Goal: Task Accomplishment & Management: Manage account settings

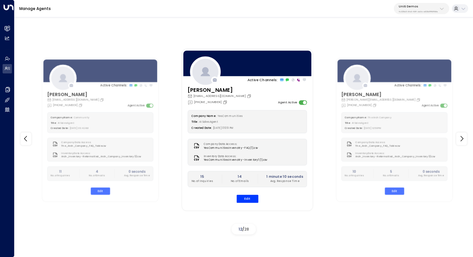
click at [438, 6] on button "Uniti Demos 4c025b01-9fa0-46ff-ab3a-a620b886896e" at bounding box center [421, 8] width 55 height 11
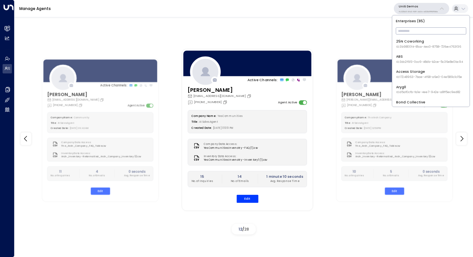
click at [417, 32] on input "text" at bounding box center [431, 31] width 70 height 10
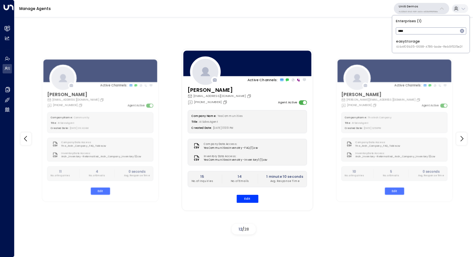
type input "****"
click at [417, 43] on div "easyStorage ID: b4f09b35-6698-4786-bcde-ffeb9f535e2f" at bounding box center [429, 44] width 66 height 10
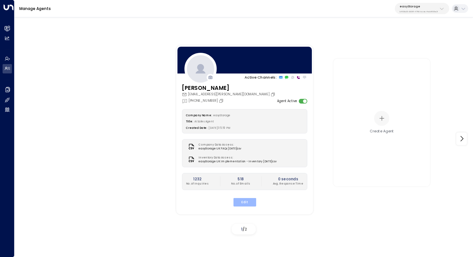
click at [244, 202] on button "Edit" at bounding box center [244, 202] width 23 height 8
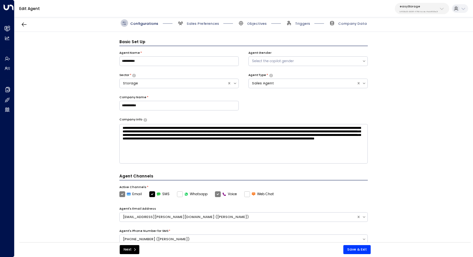
scroll to position [7, 0]
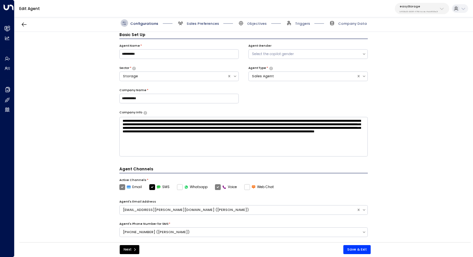
click at [201, 24] on span "Sales Preferences" at bounding box center [203, 23] width 33 height 5
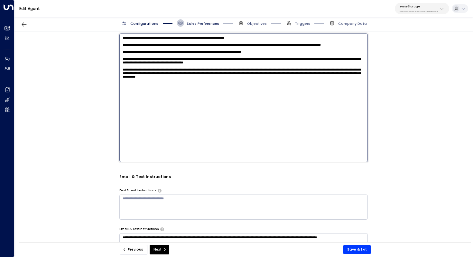
scroll to position [0, 0]
click at [303, 74] on textarea "**********" at bounding box center [243, 97] width 249 height 128
paste textarea "**********"
type textarea "**********"
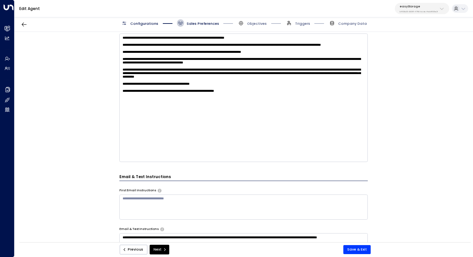
click at [386, 159] on div "**********" at bounding box center [243, 138] width 458 height 213
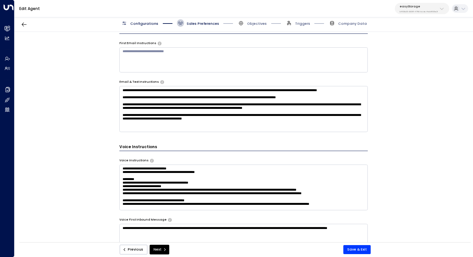
scroll to position [113, 0]
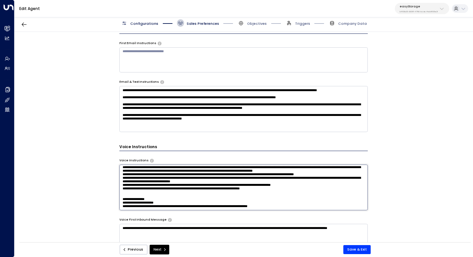
click at [293, 204] on textarea at bounding box center [243, 187] width 249 height 46
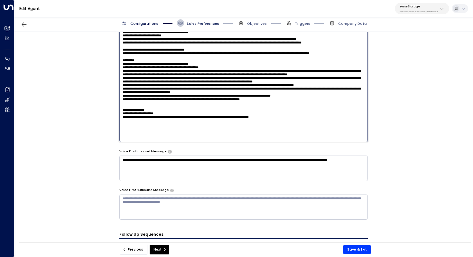
scroll to position [33, 0]
paste textarea "**********"
click at [122, 138] on textarea at bounding box center [243, 78] width 249 height 128
click at [247, 119] on textarea at bounding box center [243, 78] width 249 height 128
type textarea "**********"
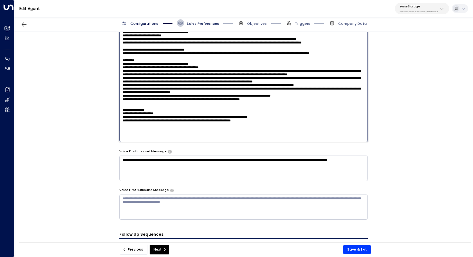
scroll to position [23, 0]
click at [403, 111] on div "**********" at bounding box center [243, 138] width 458 height 213
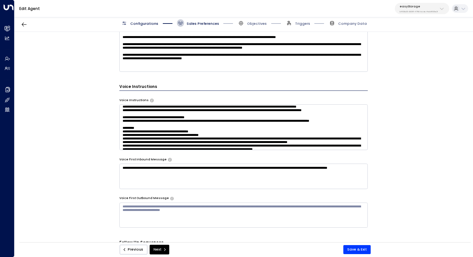
scroll to position [271, 0]
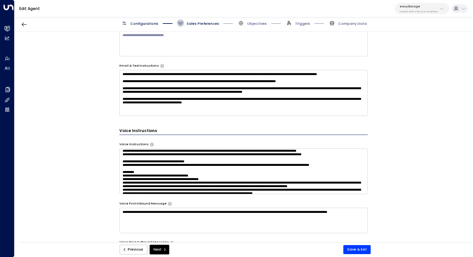
click at [322, 148] on textarea at bounding box center [243, 171] width 249 height 46
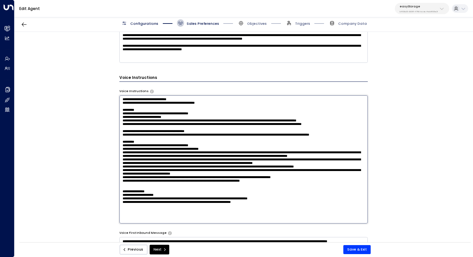
scroll to position [36, 0]
click at [362, 247] on button "Save & Exit" at bounding box center [356, 249] width 27 height 9
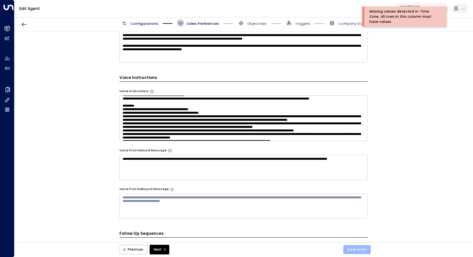
click at [359, 247] on button "Save & Exit" at bounding box center [356, 249] width 27 height 9
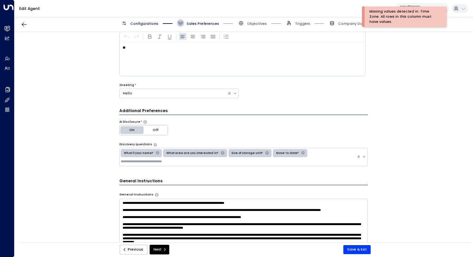
scroll to position [0, 0]
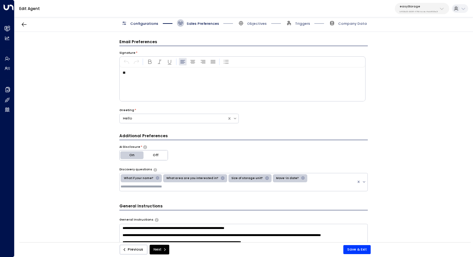
click at [385, 68] on div "**********" at bounding box center [243, 138] width 458 height 213
click at [365, 248] on button "Save & Exit" at bounding box center [356, 249] width 27 height 9
click at [24, 24] on icon "button" at bounding box center [24, 25] width 5 height 4
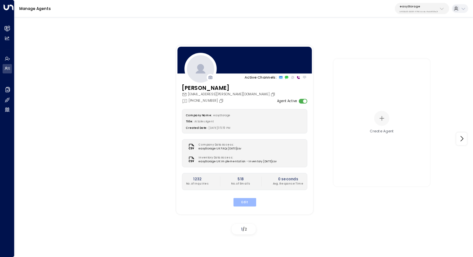
click at [246, 200] on button "Edit" at bounding box center [244, 202] width 23 height 8
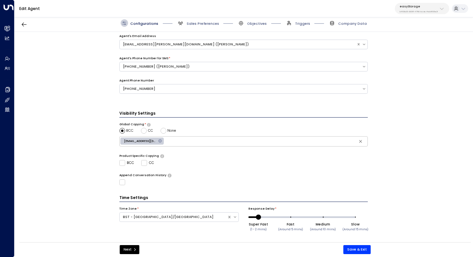
scroll to position [114, 0]
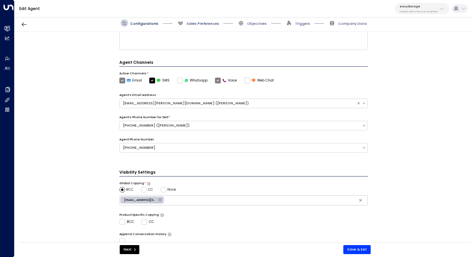
click at [209, 23] on span "Sales Preferences" at bounding box center [203, 23] width 33 height 5
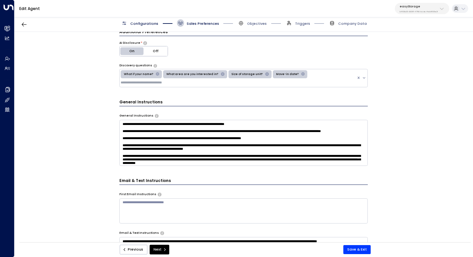
scroll to position [33, 0]
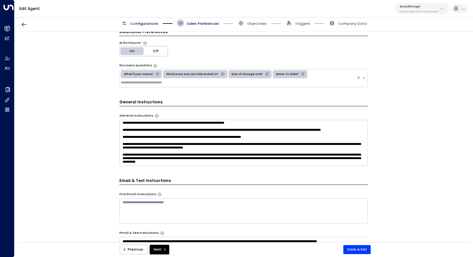
click at [307, 155] on textarea "**********" at bounding box center [243, 143] width 249 height 46
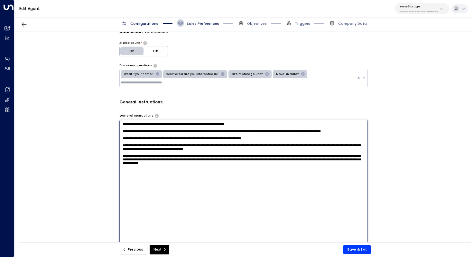
paste textarea "**********"
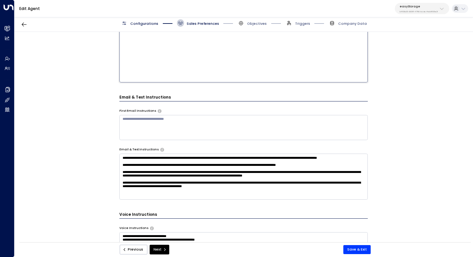
scroll to position [272, 0]
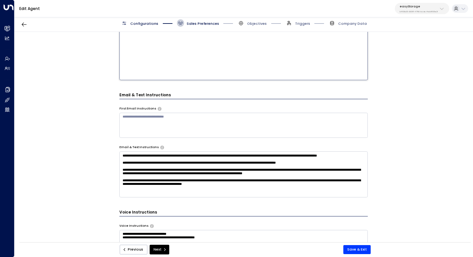
type textarea "**********"
click at [305, 159] on textarea "**********" at bounding box center [243, 174] width 249 height 46
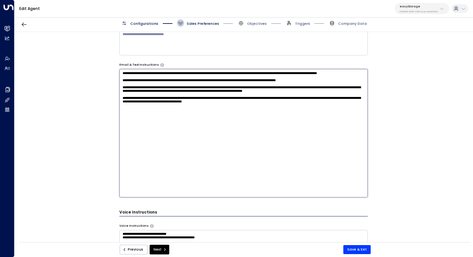
click at [385, 136] on div "**********" at bounding box center [243, 138] width 458 height 213
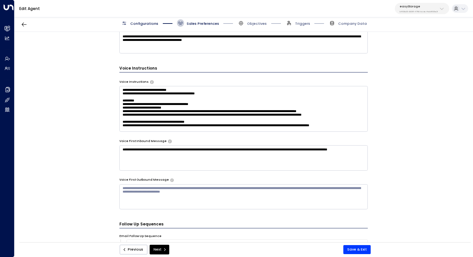
scroll to position [330, 0]
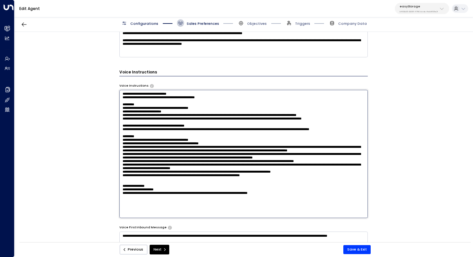
click at [256, 106] on textarea at bounding box center [243, 154] width 249 height 128
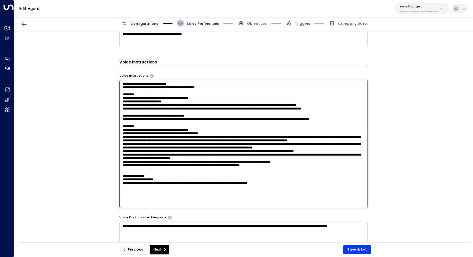
scroll to position [341, 0]
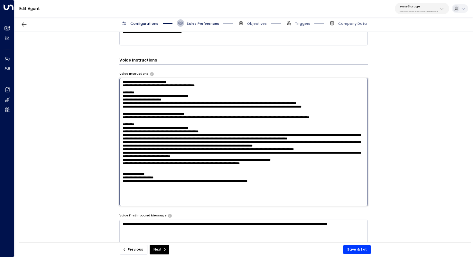
click at [258, 182] on textarea at bounding box center [243, 142] width 249 height 128
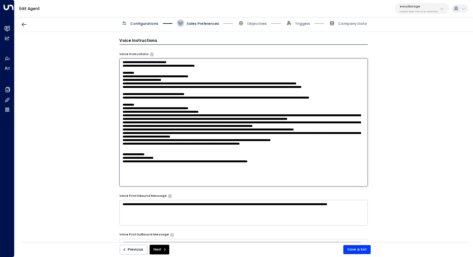
drag, startPoint x: 274, startPoint y: 155, endPoint x: 126, endPoint y: 154, distance: 148.4
click at [126, 154] on textarea at bounding box center [243, 122] width 249 height 128
paste textarea "**********"
drag, startPoint x: 150, startPoint y: 156, endPoint x: 160, endPoint y: 156, distance: 9.7
click at [160, 156] on textarea at bounding box center [243, 122] width 249 height 128
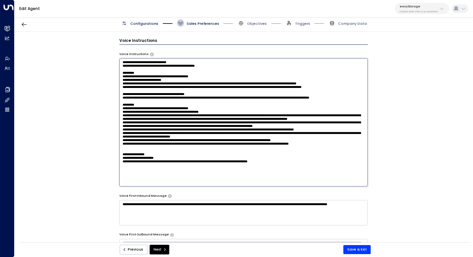
click at [160, 156] on textarea at bounding box center [243, 122] width 249 height 128
click at [195, 159] on textarea at bounding box center [243, 122] width 249 height 128
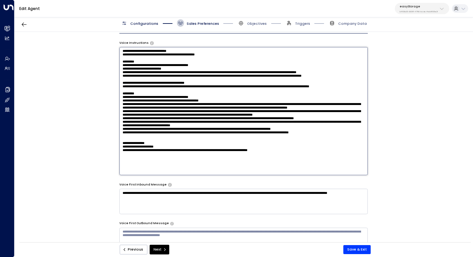
drag, startPoint x: 217, startPoint y: 120, endPoint x: 221, endPoint y: 120, distance: 4.2
click at [221, 120] on textarea at bounding box center [243, 111] width 249 height 128
click at [344, 146] on textarea at bounding box center [243, 111] width 249 height 128
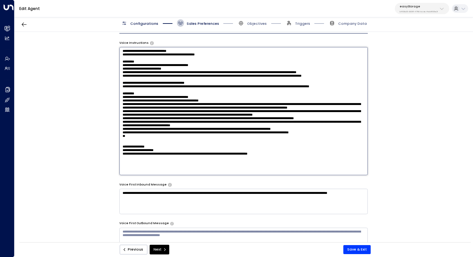
paste textarea "**********"
type textarea "**********"
click at [359, 252] on button "Save & Exit" at bounding box center [356, 249] width 27 height 9
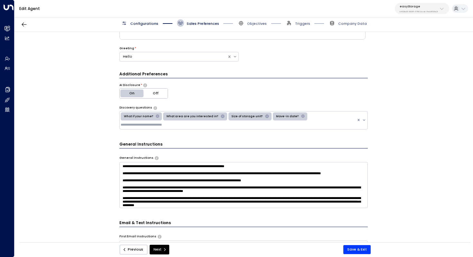
scroll to position [0, 0]
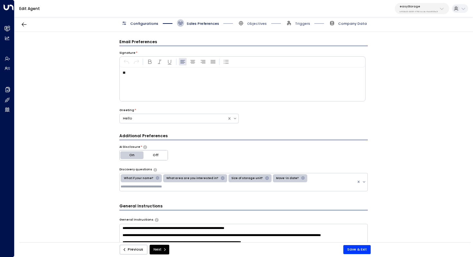
click at [348, 23] on span "Company Data" at bounding box center [352, 23] width 29 height 5
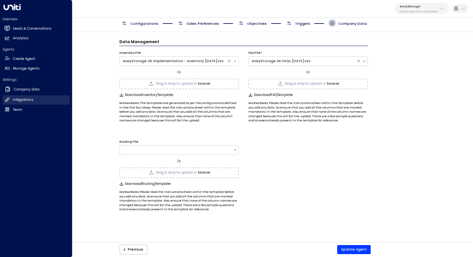
click at [30, 99] on h2 "Integrations" at bounding box center [23, 99] width 21 height 5
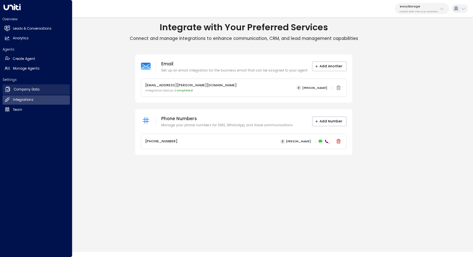
click at [26, 88] on h2 "Company Data" at bounding box center [27, 89] width 26 height 5
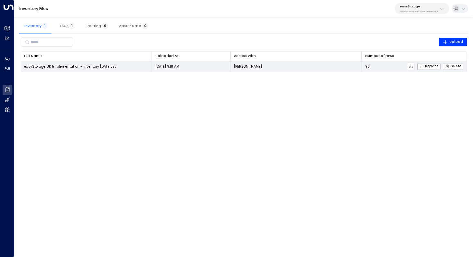
click at [412, 63] on button at bounding box center [411, 66] width 8 height 8
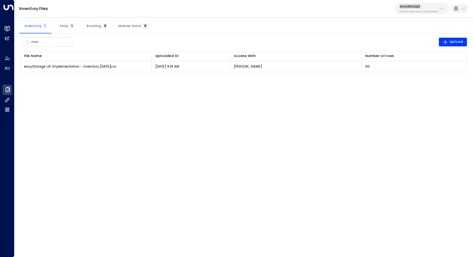
click at [344, 4] on div "Inventory Files easyStorage b4f09b35-6698-4786-bcde-ffeb9f535e2f" at bounding box center [243, 8] width 459 height 17
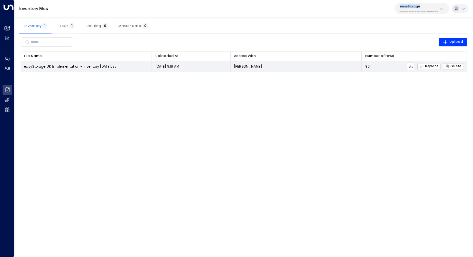
click at [434, 65] on span "Replace" at bounding box center [429, 66] width 19 height 4
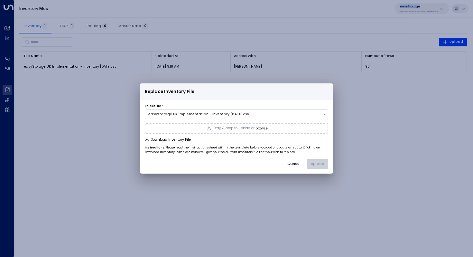
click at [261, 127] on button "browse" at bounding box center [262, 128] width 12 height 4
click at [320, 165] on button "Upload" at bounding box center [317, 164] width 21 height 10
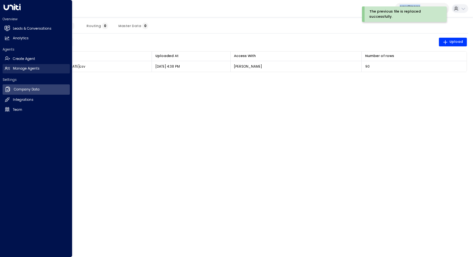
click at [24, 69] on h2 "Manage Agents" at bounding box center [26, 68] width 27 height 5
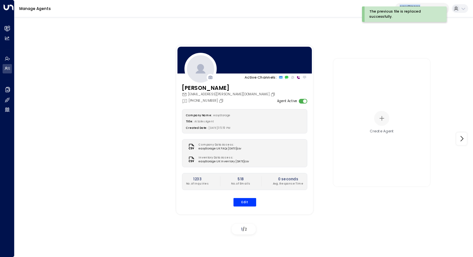
click at [245, 207] on div "[PERSON_NAME] [EMAIL_ADDRESS][PERSON_NAME][DOMAIN_NAME] [PHONE_NUMBER] Agent Ac…" at bounding box center [244, 148] width 137 height 128
click at [246, 204] on button "Edit" at bounding box center [244, 202] width 23 height 8
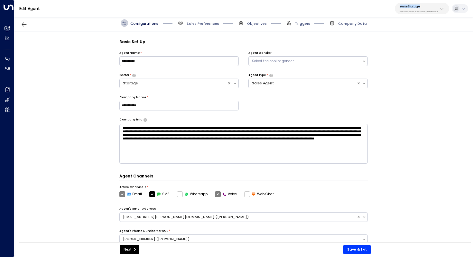
scroll to position [7, 0]
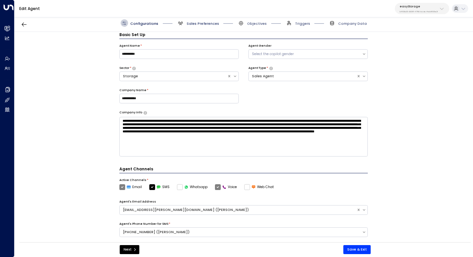
click at [204, 22] on span "Sales Preferences" at bounding box center [203, 23] width 33 height 5
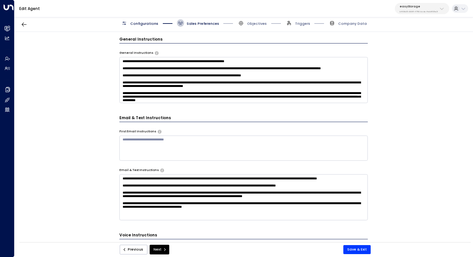
scroll to position [179, 0]
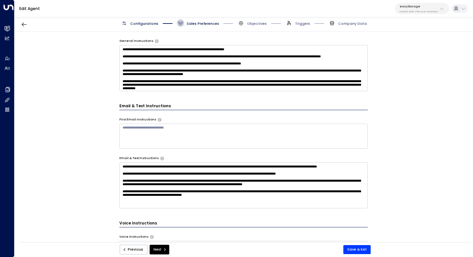
click at [248, 87] on textarea "**********" at bounding box center [243, 68] width 249 height 46
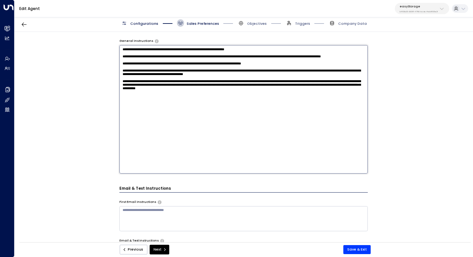
scroll to position [192, 0]
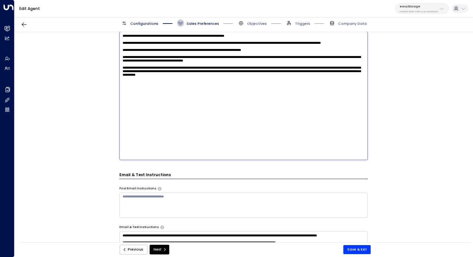
click at [302, 103] on textarea "**********" at bounding box center [243, 96] width 249 height 128
paste textarea "**********"
type textarea "**********"
click at [364, 250] on button "Save & Exit" at bounding box center [356, 249] width 27 height 9
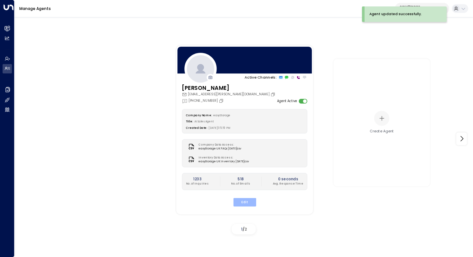
click at [246, 200] on button "Edit" at bounding box center [244, 202] width 23 height 8
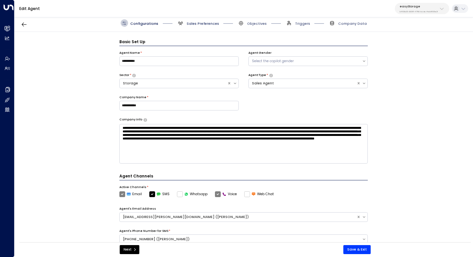
click at [204, 22] on span "Sales Preferences" at bounding box center [203, 23] width 33 height 5
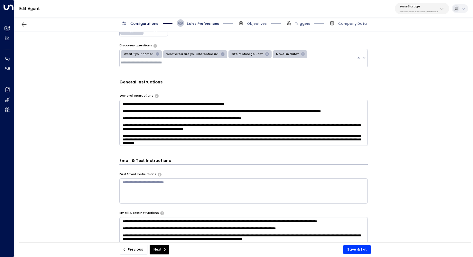
scroll to position [43, 0]
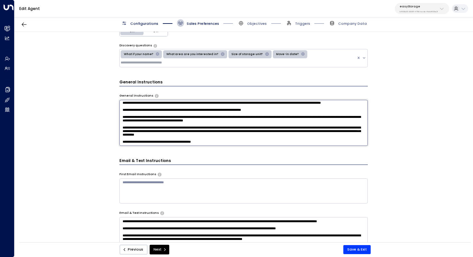
click at [258, 134] on textarea "**********" at bounding box center [243, 123] width 249 height 46
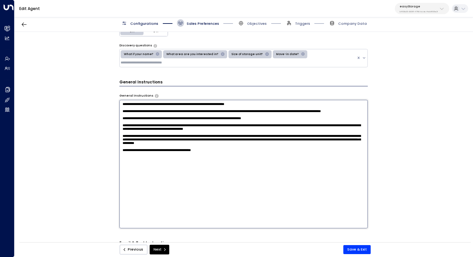
click at [223, 179] on textarea "**********" at bounding box center [243, 164] width 249 height 128
paste textarea "**********"
type textarea "**********"
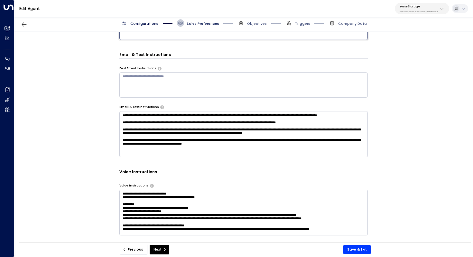
scroll to position [113, 0]
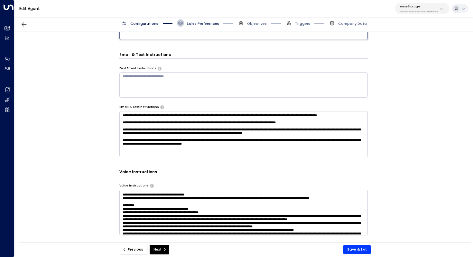
click at [288, 229] on textarea at bounding box center [243, 213] width 249 height 46
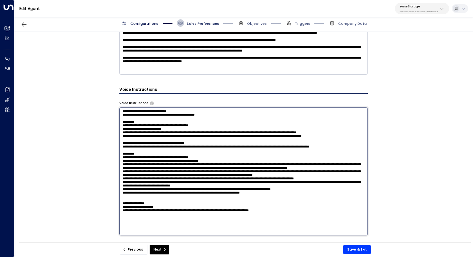
scroll to position [33, 0]
paste textarea "**********"
click at [213, 193] on textarea at bounding box center [243, 171] width 249 height 128
drag, startPoint x: 280, startPoint y: 198, endPoint x: 126, endPoint y: 200, distance: 154.5
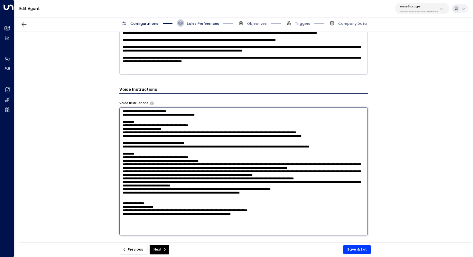
click at [126, 200] on textarea at bounding box center [243, 171] width 249 height 128
paste textarea "**********"
click at [194, 199] on textarea at bounding box center [243, 171] width 249 height 128
click at [228, 192] on textarea at bounding box center [243, 171] width 249 height 128
click at [331, 202] on textarea at bounding box center [243, 171] width 249 height 128
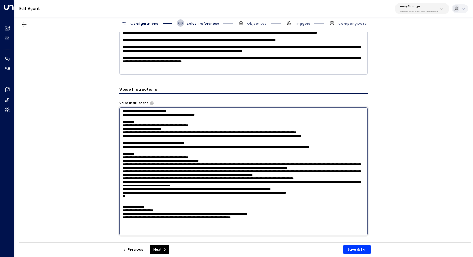
paste textarea "**********"
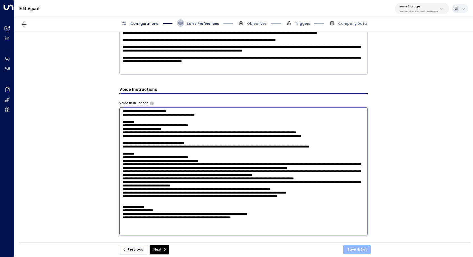
type textarea "**********"
click at [353, 247] on button "Save & Exit" at bounding box center [356, 249] width 27 height 9
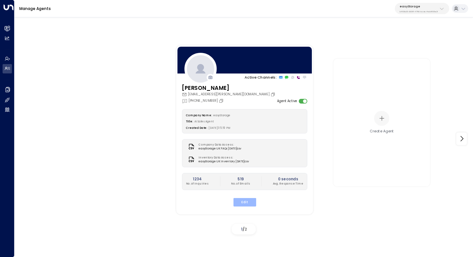
click at [245, 204] on button "Edit" at bounding box center [244, 202] width 23 height 8
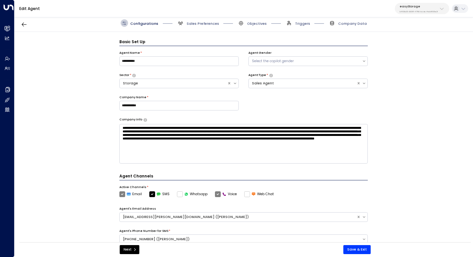
scroll to position [7, 0]
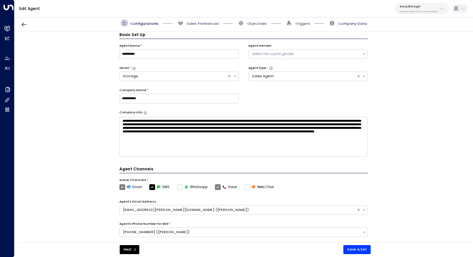
click at [356, 25] on span "Company Data" at bounding box center [352, 23] width 29 height 5
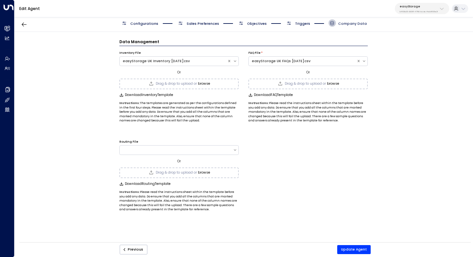
scroll to position [0, 0]
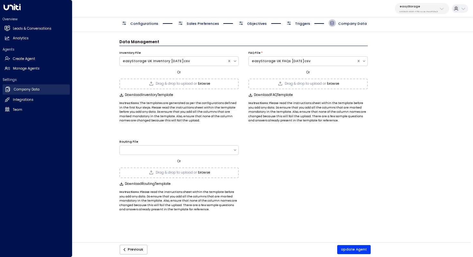
click at [39, 89] on h2 "Company Data" at bounding box center [27, 89] width 26 height 5
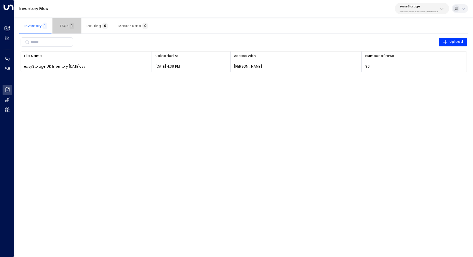
click at [64, 25] on span "FAQs 1" at bounding box center [67, 26] width 14 height 4
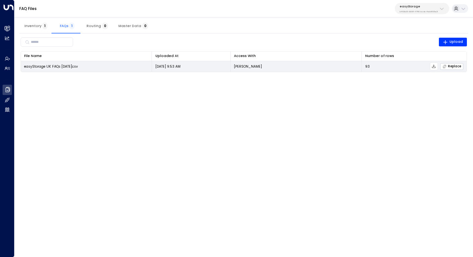
click at [450, 65] on span "Replace" at bounding box center [452, 66] width 19 height 4
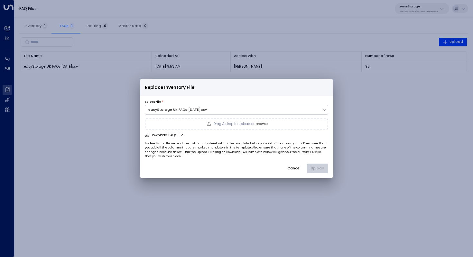
click at [265, 126] on button "browse" at bounding box center [262, 124] width 12 height 4
click at [321, 167] on button "Upload" at bounding box center [317, 168] width 21 height 10
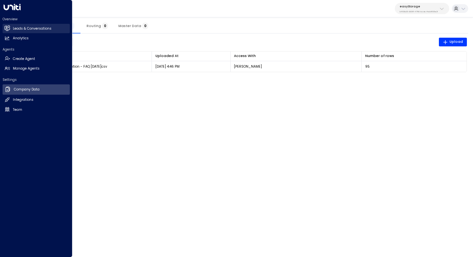
click at [18, 30] on h2 "Leads & Conversations" at bounding box center [32, 28] width 39 height 5
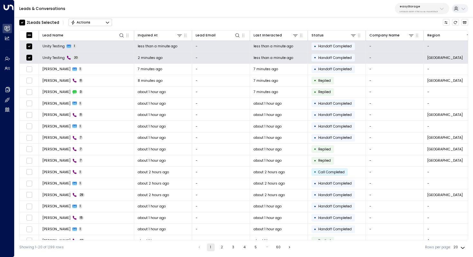
click at [105, 23] on button "Actions" at bounding box center [90, 23] width 43 height 8
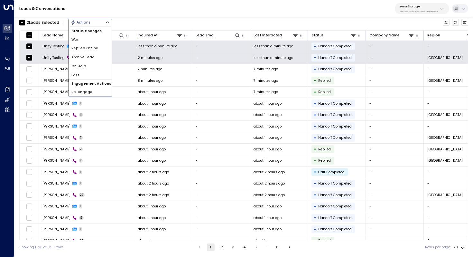
click at [94, 55] on li "Archive Lead" at bounding box center [90, 57] width 43 height 9
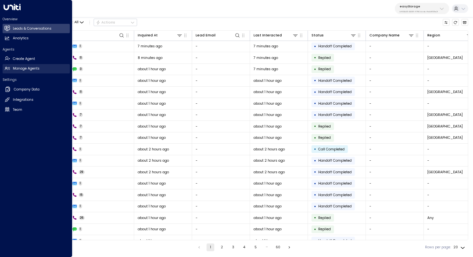
click at [24, 67] on h2 "Manage Agents" at bounding box center [26, 68] width 27 height 5
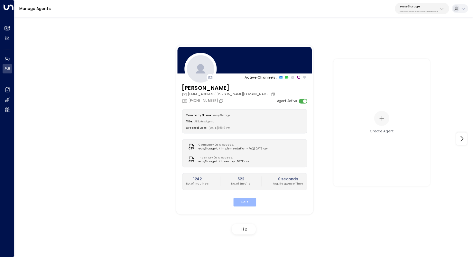
click at [240, 201] on button "Edit" at bounding box center [244, 202] width 23 height 8
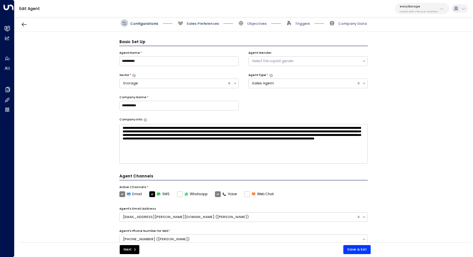
click at [206, 23] on span "Sales Preferences" at bounding box center [203, 23] width 33 height 5
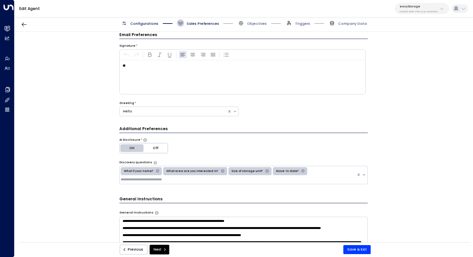
click at [197, 20] on span "Sales Preferences" at bounding box center [198, 22] width 42 height 7
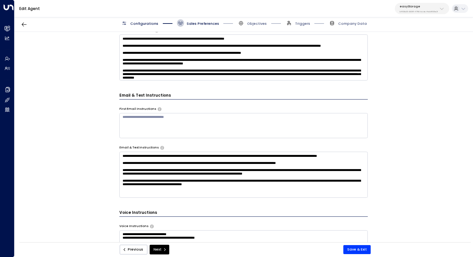
scroll to position [14, 0]
click at [311, 186] on textarea "**********" at bounding box center [243, 175] width 249 height 46
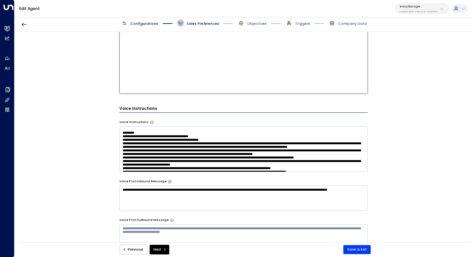
scroll to position [40, 0]
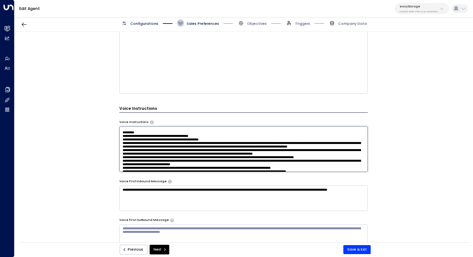
click at [294, 142] on textarea at bounding box center [243, 149] width 249 height 46
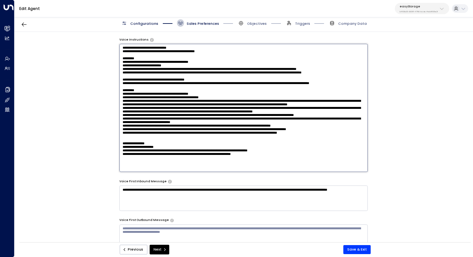
drag, startPoint x: 157, startPoint y: 80, endPoint x: 162, endPoint y: 80, distance: 5.5
click at [162, 80] on textarea at bounding box center [243, 108] width 249 height 128
drag, startPoint x: 150, startPoint y: 87, endPoint x: 161, endPoint y: 87, distance: 10.6
click at [161, 87] on textarea at bounding box center [243, 108] width 249 height 128
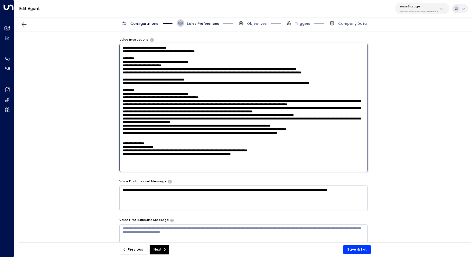
click at [161, 87] on textarea at bounding box center [243, 108] width 249 height 128
drag, startPoint x: 162, startPoint y: 101, endPoint x: 171, endPoint y: 101, distance: 8.7
click at [171, 101] on textarea at bounding box center [243, 108] width 249 height 128
drag, startPoint x: 165, startPoint y: 109, endPoint x: 176, endPoint y: 109, distance: 10.9
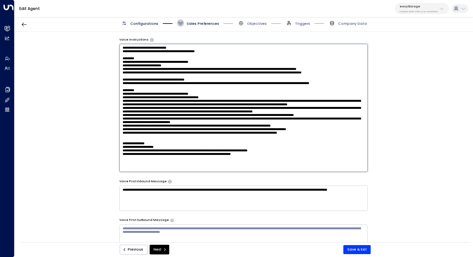
click at [176, 109] on textarea at bounding box center [243, 108] width 249 height 128
drag, startPoint x: 180, startPoint y: 111, endPoint x: 185, endPoint y: 111, distance: 4.8
click at [185, 111] on textarea at bounding box center [243, 108] width 249 height 128
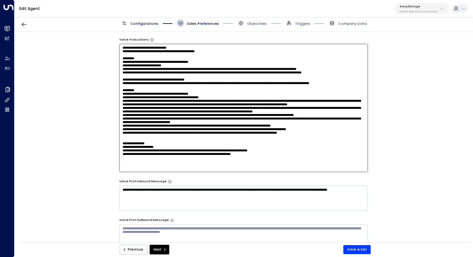
click at [185, 111] on textarea at bounding box center [243, 108] width 249 height 128
drag, startPoint x: 178, startPoint y: 116, endPoint x: 186, endPoint y: 116, distance: 7.7
click at [186, 116] on textarea at bounding box center [243, 108] width 249 height 128
drag, startPoint x: 189, startPoint y: 121, endPoint x: 195, endPoint y: 121, distance: 6.1
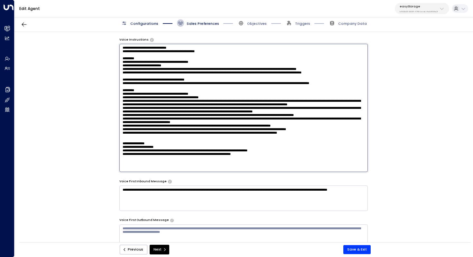
click at [195, 121] on textarea at bounding box center [243, 108] width 249 height 128
drag, startPoint x: 163, startPoint y: 128, endPoint x: 174, endPoint y: 128, distance: 10.6
click at [174, 128] on textarea at bounding box center [243, 108] width 249 height 128
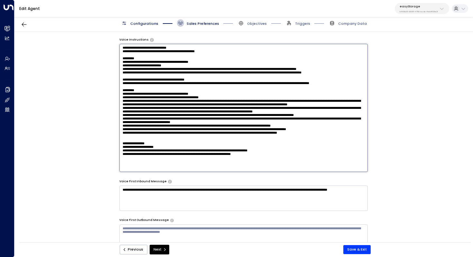
scroll to position [382, 0]
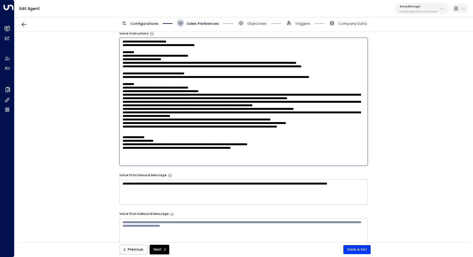
click at [327, 129] on textarea at bounding box center [243, 102] width 249 height 128
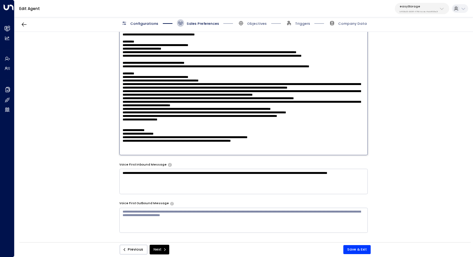
scroll to position [46, 0]
type textarea "**********"
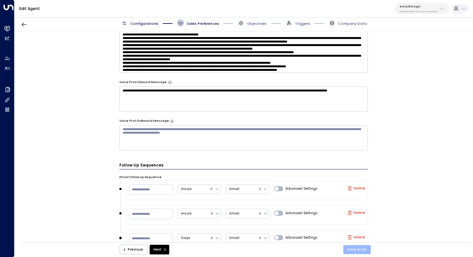
click at [363, 250] on button "Save & Exit" at bounding box center [356, 249] width 27 height 9
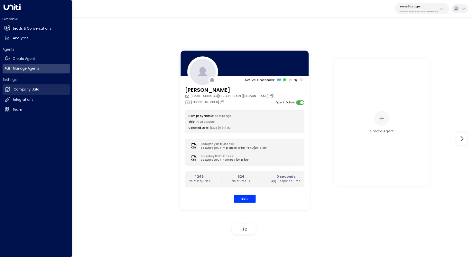
click at [47, 90] on link "Company Data Company Data" at bounding box center [36, 89] width 67 height 10
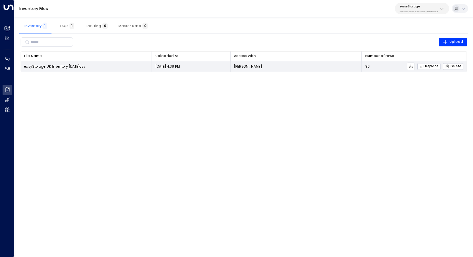
click at [432, 65] on span "Replace" at bounding box center [429, 66] width 19 height 4
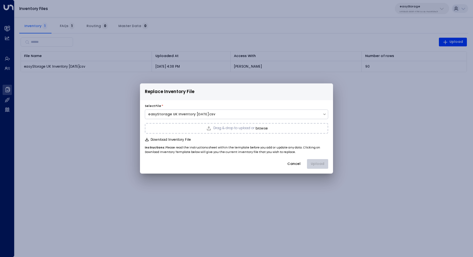
click at [266, 129] on button "browse" at bounding box center [262, 128] width 12 height 4
click at [322, 161] on button "Upload" at bounding box center [317, 164] width 21 height 10
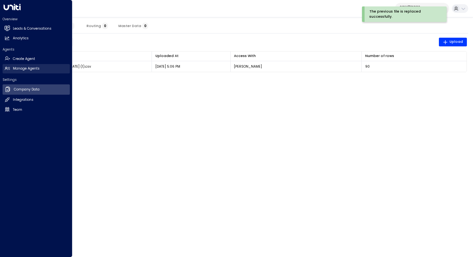
click at [36, 70] on h2 "Manage Agents" at bounding box center [26, 68] width 27 height 5
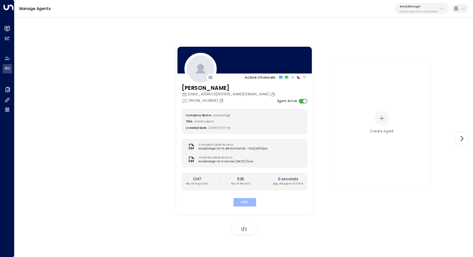
click at [243, 205] on button "Edit" at bounding box center [244, 202] width 23 height 8
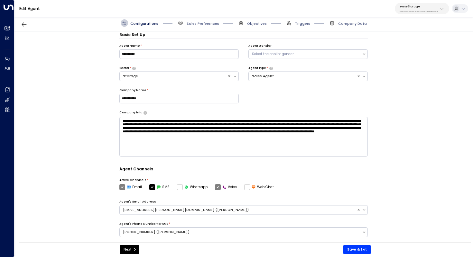
scroll to position [7, 0]
click at [206, 26] on span "Sales Preferences" at bounding box center [198, 22] width 42 height 7
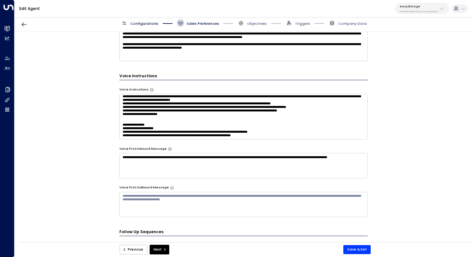
scroll to position [100, 0]
click at [178, 127] on textarea at bounding box center [243, 117] width 249 height 46
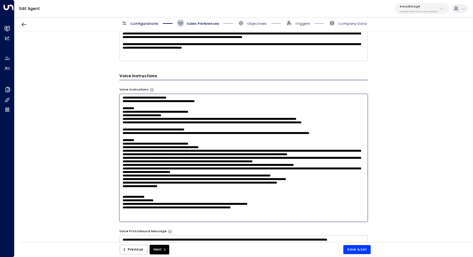
click at [169, 181] on textarea at bounding box center [243, 158] width 249 height 128
click at [185, 185] on textarea at bounding box center [243, 158] width 249 height 128
click at [182, 187] on textarea at bounding box center [243, 158] width 249 height 128
drag, startPoint x: 182, startPoint y: 187, endPoint x: 121, endPoint y: 187, distance: 60.2
click at [121, 187] on textarea at bounding box center [243, 158] width 249 height 128
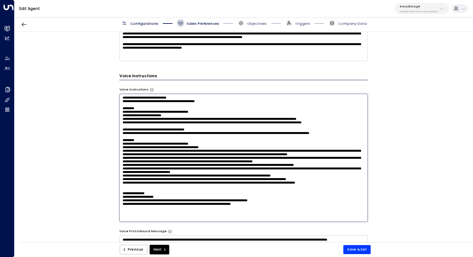
scroll to position [41, 0]
type textarea "**********"
click at [367, 250] on button "Save & Exit" at bounding box center [356, 249] width 27 height 9
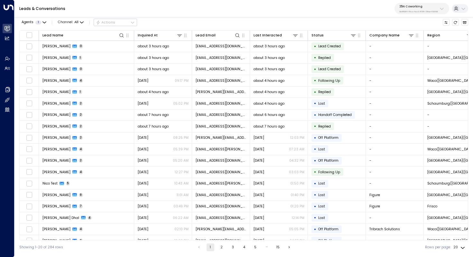
click at [423, 7] on p "25N Coworking" at bounding box center [418, 7] width 39 height 4
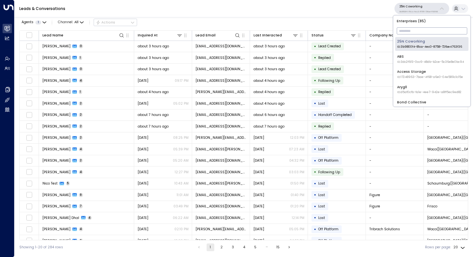
click at [411, 29] on input "text" at bounding box center [432, 31] width 70 height 10
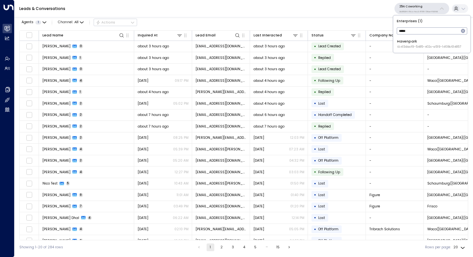
type input "*****"
click at [408, 42] on div "Havenpark ID: 413dacf9-5485-402c-a519-14108c614857" at bounding box center [429, 44] width 64 height 10
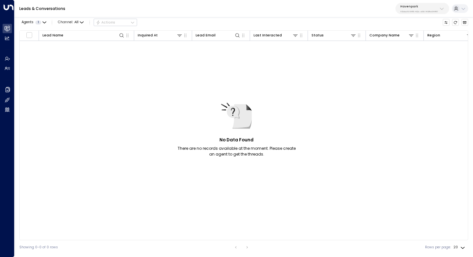
click at [414, 3] on button "Havenpark 413dacf9-5485-402c-a519-14108c614857" at bounding box center [423, 8] width 54 height 11
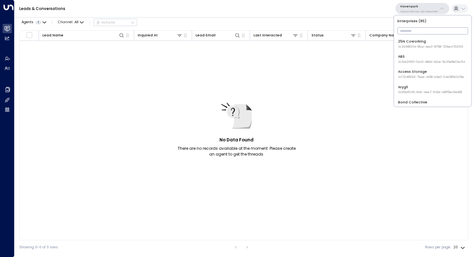
click at [413, 26] on input "text" at bounding box center [432, 31] width 70 height 10
type input "*"
click at [414, 32] on input "text" at bounding box center [432, 31] width 70 height 10
type input "****"
click at [420, 47] on span "ID: b4f09b35-6698-4786-bcde-ffeb9f535e2f" at bounding box center [431, 47] width 66 height 5
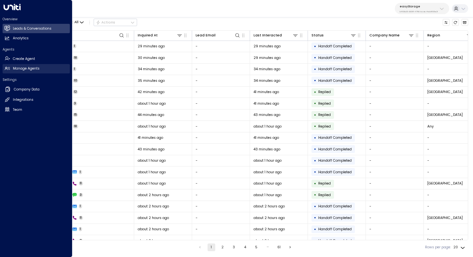
click at [40, 71] on link "Manage Agents Manage Agents" at bounding box center [36, 68] width 67 height 9
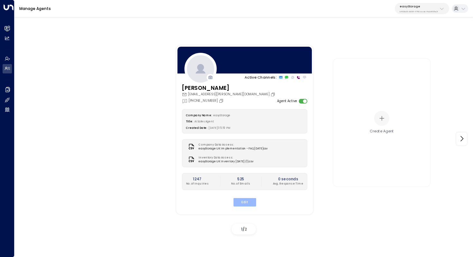
click at [247, 203] on button "Edit" at bounding box center [244, 202] width 23 height 8
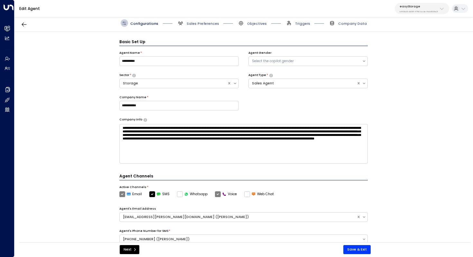
scroll to position [7, 0]
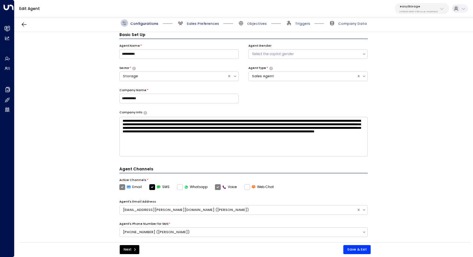
click at [209, 23] on span "Sales Preferences" at bounding box center [203, 23] width 33 height 5
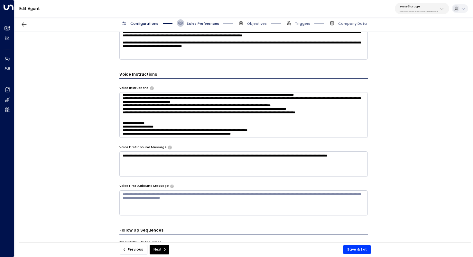
scroll to position [41, 0]
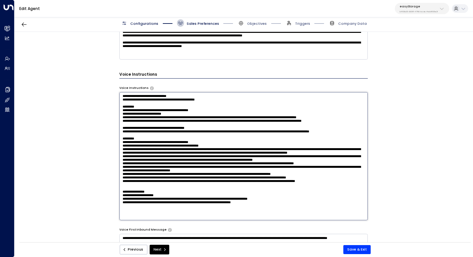
drag, startPoint x: 341, startPoint y: 123, endPoint x: 323, endPoint y: 123, distance: 18.0
click at [323, 123] on textarea at bounding box center [243, 156] width 249 height 128
drag, startPoint x: 341, startPoint y: 185, endPoint x: 308, endPoint y: 185, distance: 33.8
click at [308, 185] on textarea at bounding box center [243, 156] width 249 height 128
type textarea "**********"
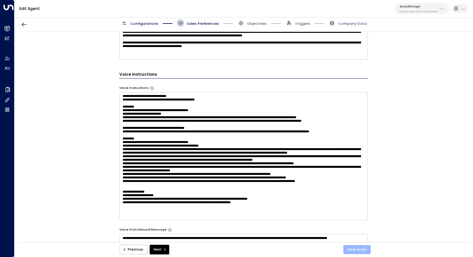
click at [359, 251] on button "Save & Exit" at bounding box center [356, 249] width 27 height 9
